Goal: Task Accomplishment & Management: Complete application form

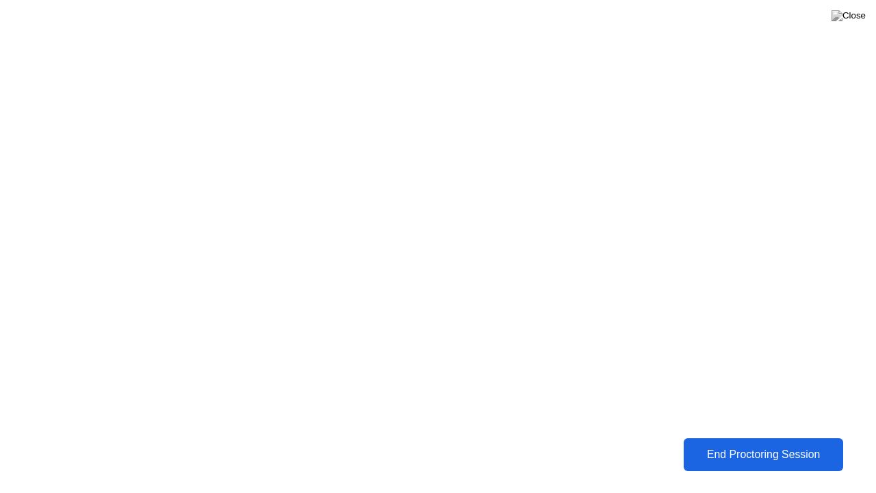
click at [758, 454] on div "End Proctoring Session" at bounding box center [763, 454] width 153 height 12
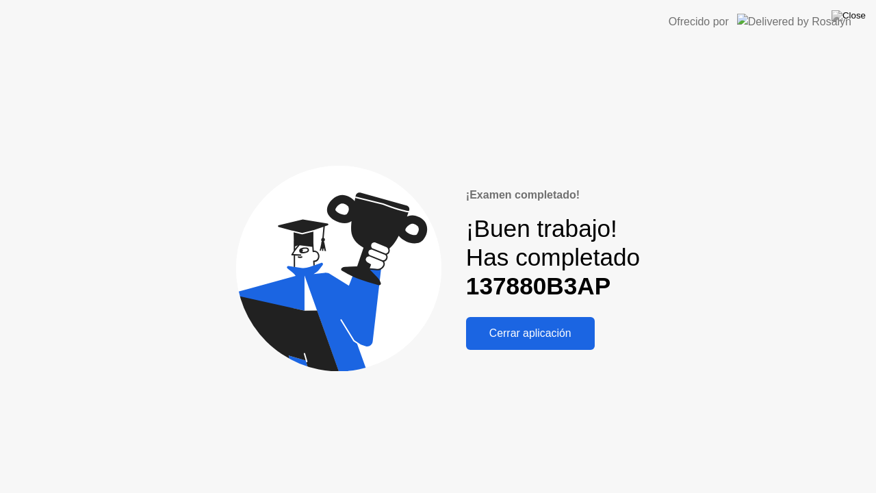
click at [672, 292] on div "¡Examen completado! ¡Buen trabajo! Has completado 137880B3AP Cerrar aplicación" at bounding box center [438, 268] width 876 height 449
click at [587, 339] on div "Cerrar aplicación" at bounding box center [530, 333] width 120 height 12
